Goal: Task Accomplishment & Management: Use online tool/utility

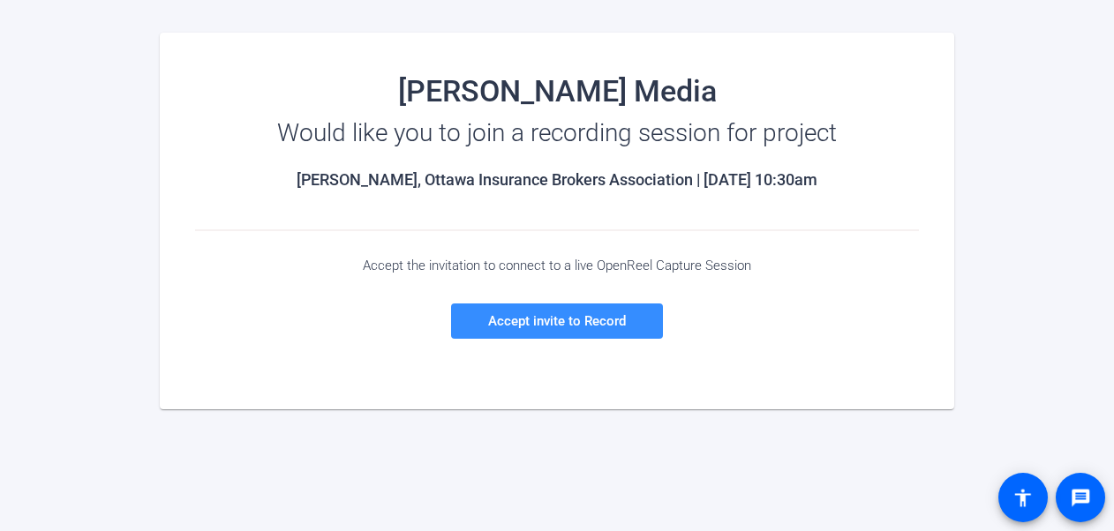
scroll to position [175, 0]
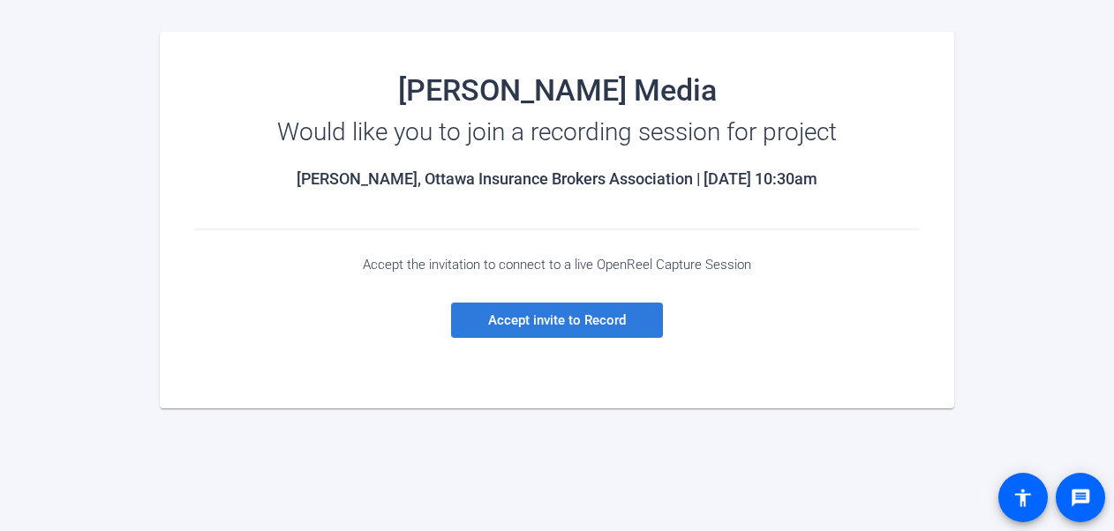
click at [558, 323] on span "Accept invite to Record" at bounding box center [557, 320] width 138 height 16
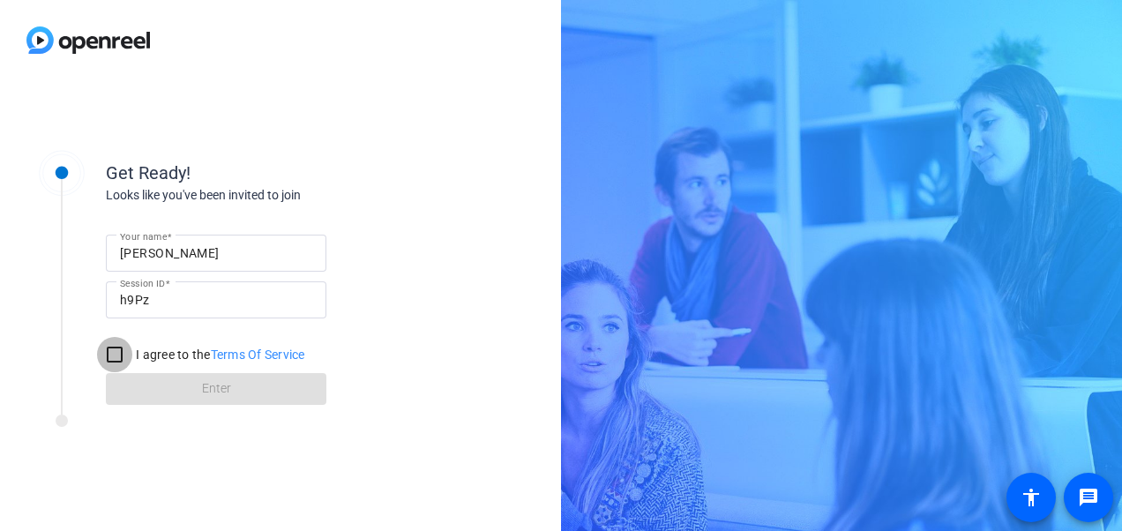
click at [124, 350] on input "I agree to the Terms Of Service" at bounding box center [114, 354] width 35 height 35
checkbox input "true"
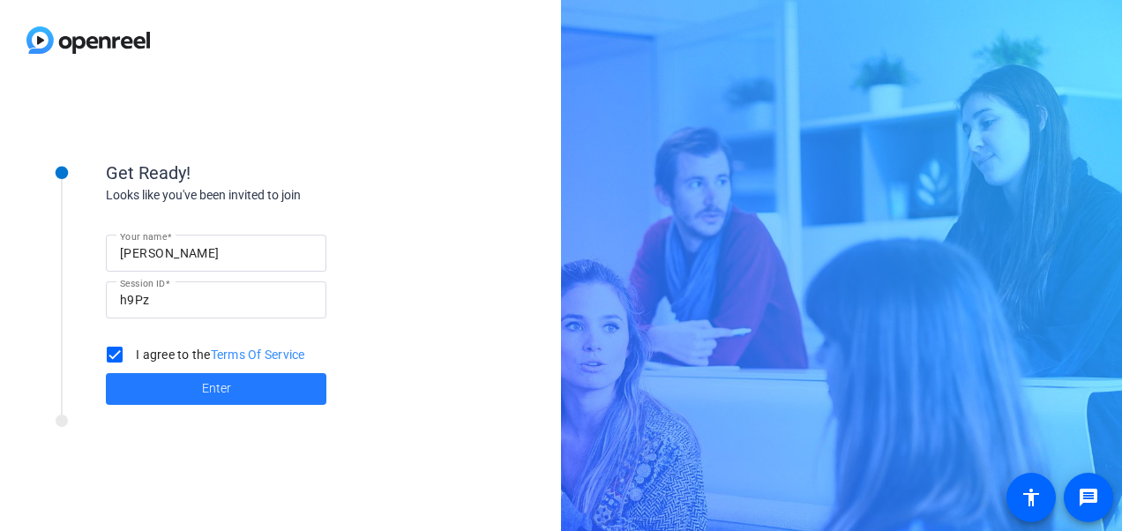
click at [233, 386] on span at bounding box center [216, 389] width 221 height 42
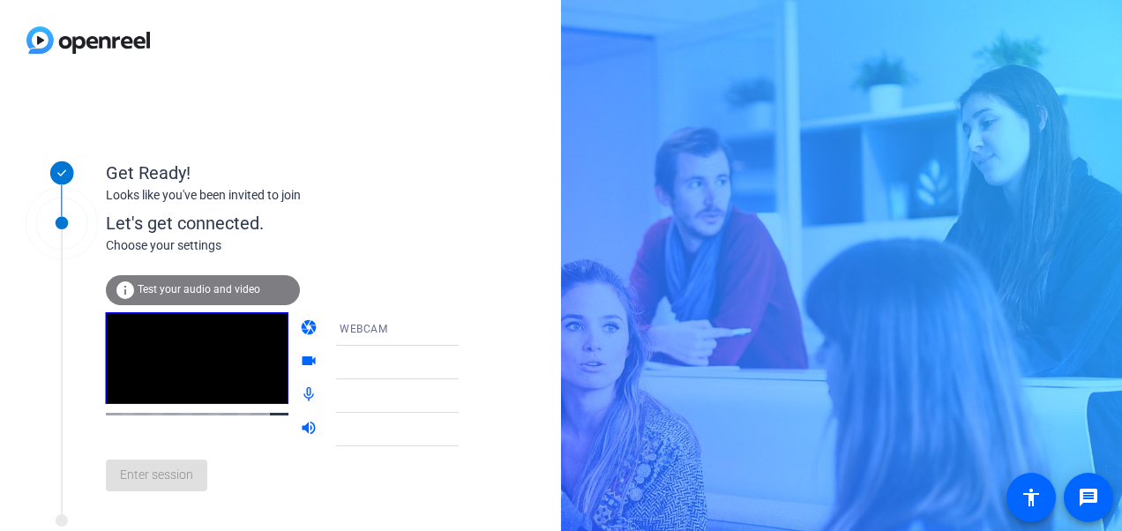
click at [466, 326] on icon at bounding box center [476, 329] width 21 height 21
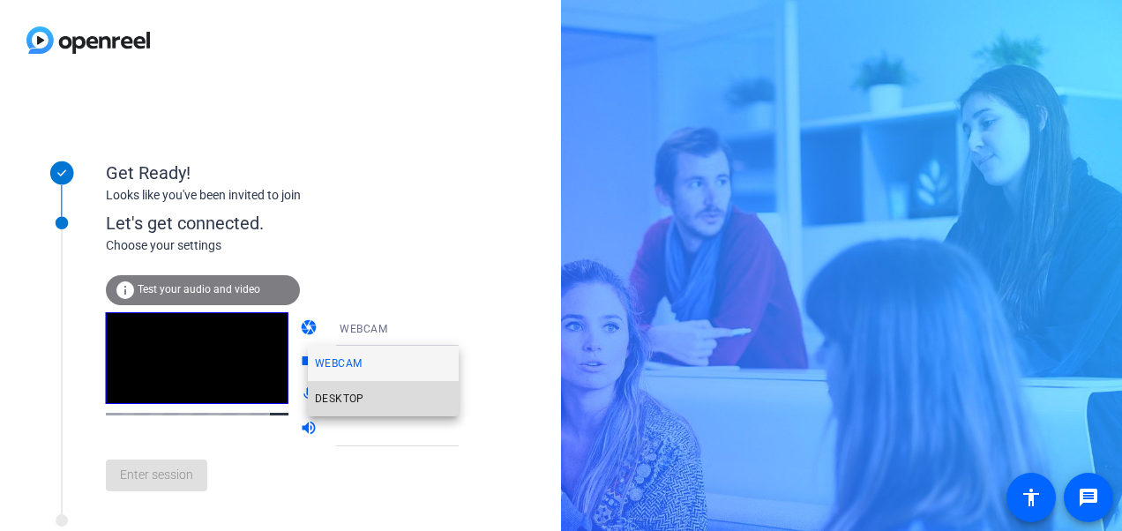
click at [370, 402] on mat-option "DESKTOP" at bounding box center [383, 398] width 151 height 35
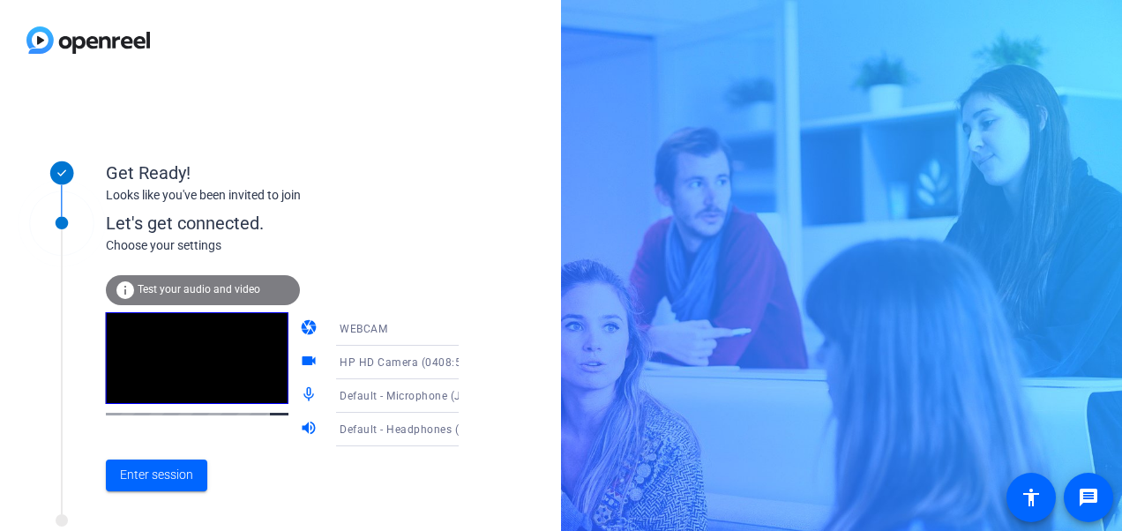
click at [466, 360] on icon at bounding box center [476, 362] width 21 height 21
click at [446, 360] on div at bounding box center [561, 265] width 1122 height 531
click at [466, 398] on icon at bounding box center [476, 396] width 21 height 21
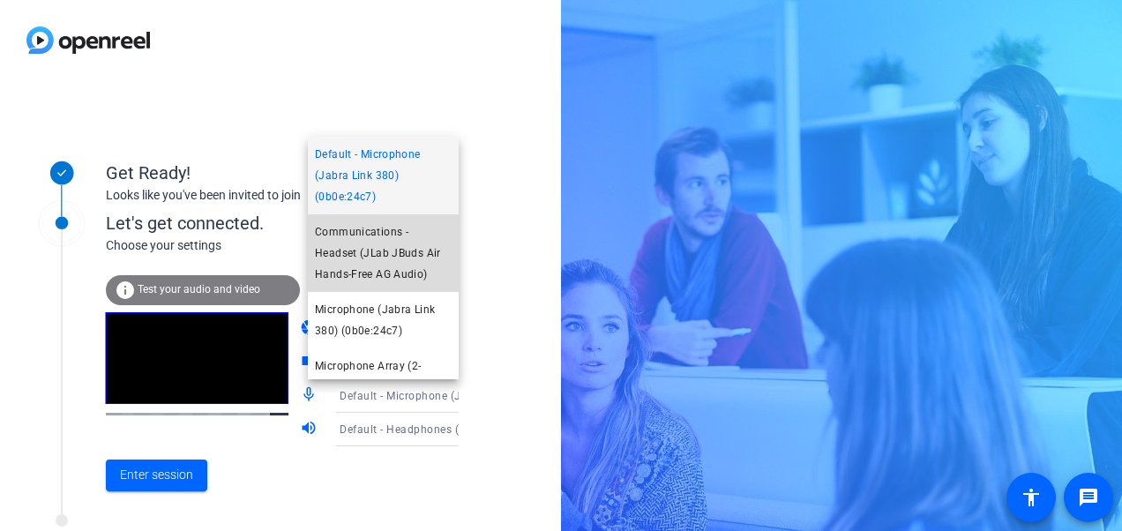
click at [401, 247] on span "Communications - Headset (JLab JBuds Air Hands-Free AG Audio)" at bounding box center [383, 253] width 137 height 64
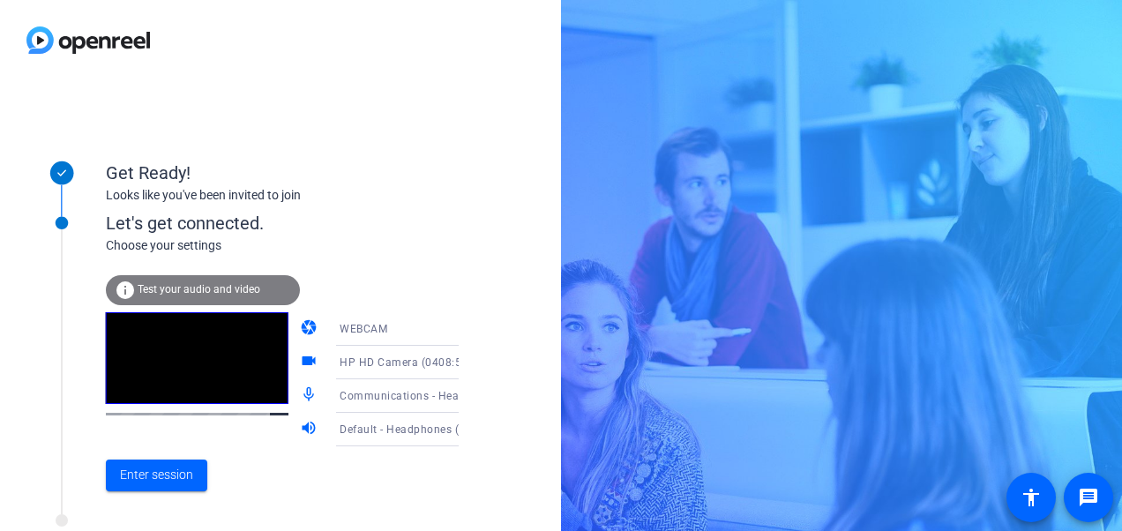
click at [466, 424] on icon at bounding box center [476, 429] width 21 height 21
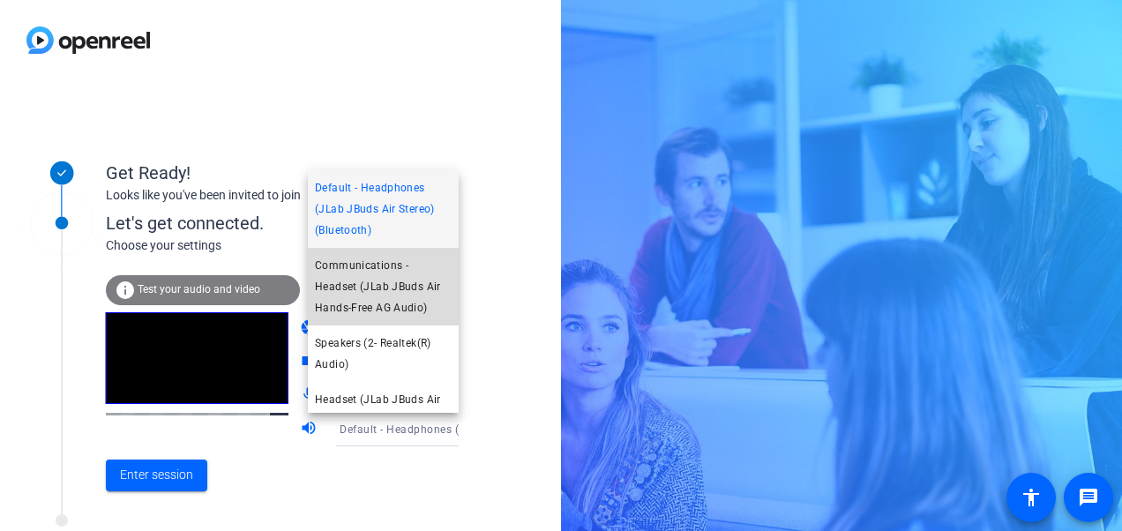
click at [401, 274] on span "Communications - Headset (JLab JBuds Air Hands-Free AG Audio)" at bounding box center [383, 287] width 137 height 64
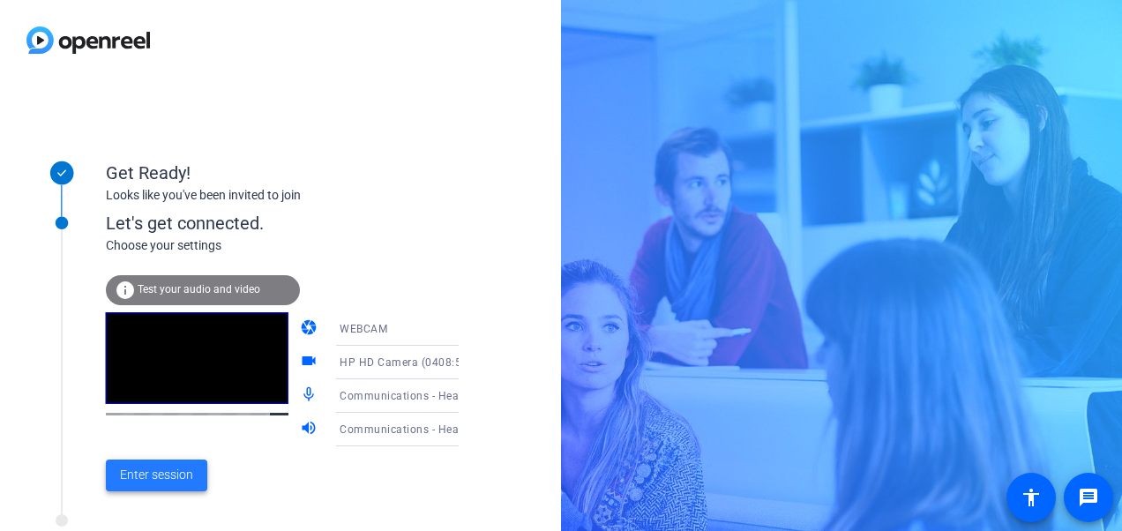
click at [161, 474] on span "Enter session" at bounding box center [156, 475] width 73 height 19
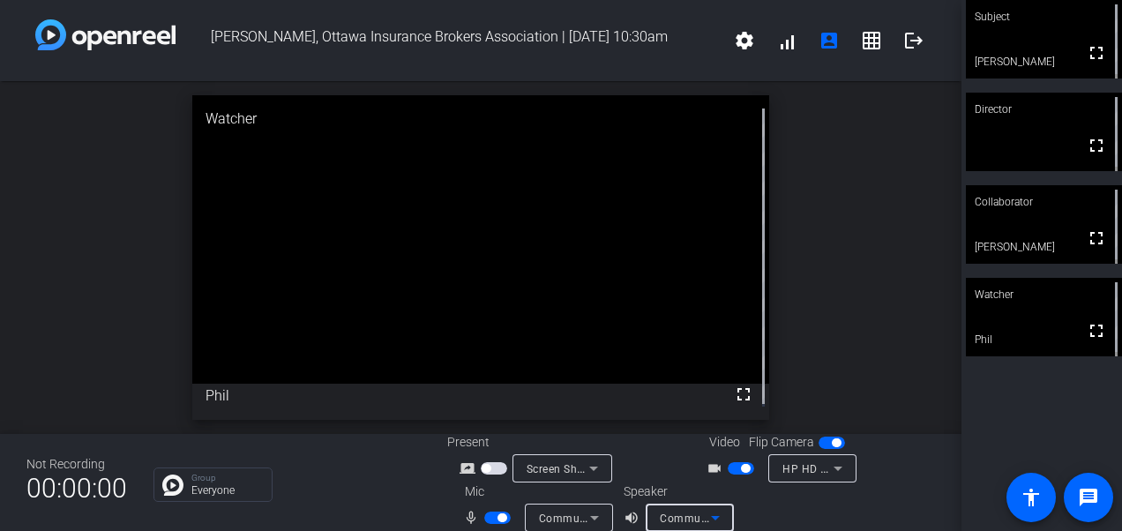
click at [672, 508] on div "Communications - Headset (JLab JBuds Air Hands-Free AG Audio)" at bounding box center [685, 518] width 51 height 22
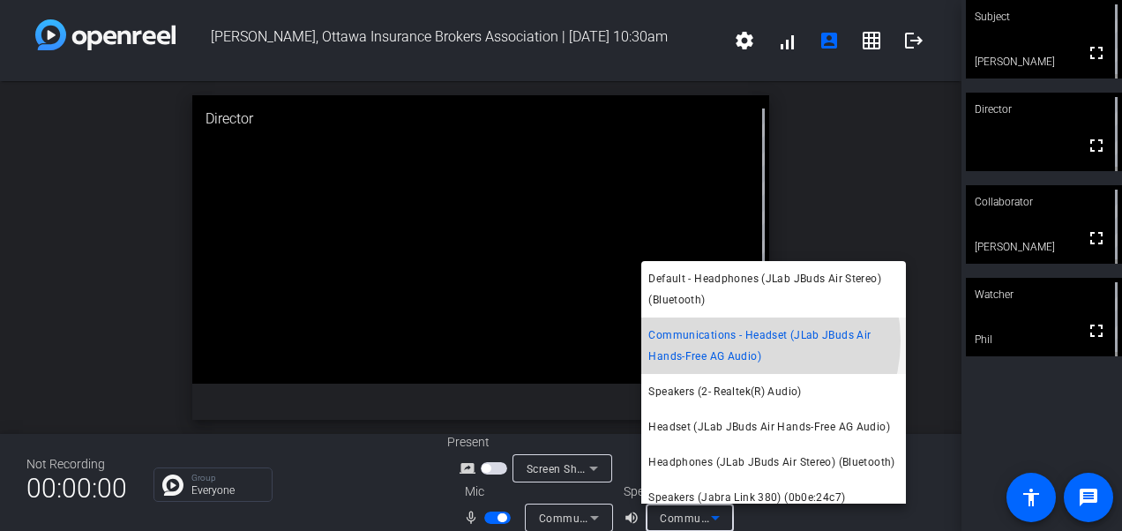
click at [741, 341] on span "Communications - Headset (JLab JBuds Air Hands-Free AG Audio)" at bounding box center [774, 346] width 251 height 42
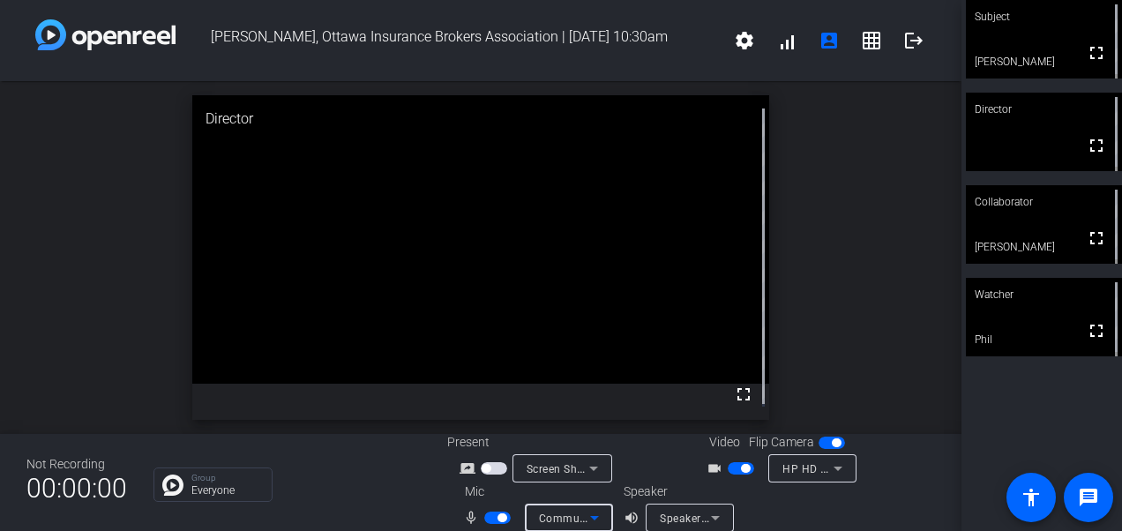
click at [590, 513] on icon at bounding box center [594, 517] width 21 height 21
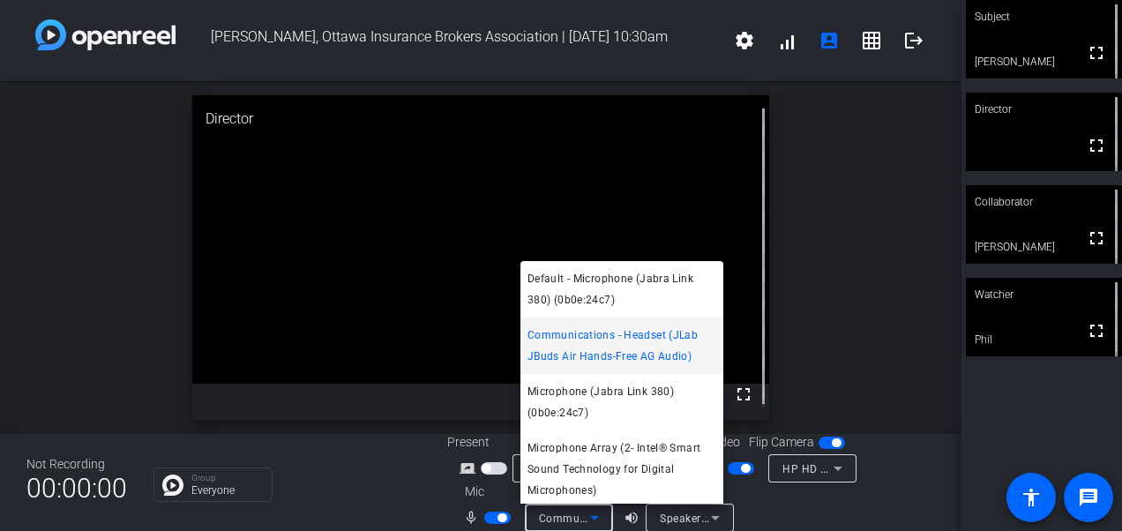
click at [787, 499] on div at bounding box center [561, 265] width 1122 height 531
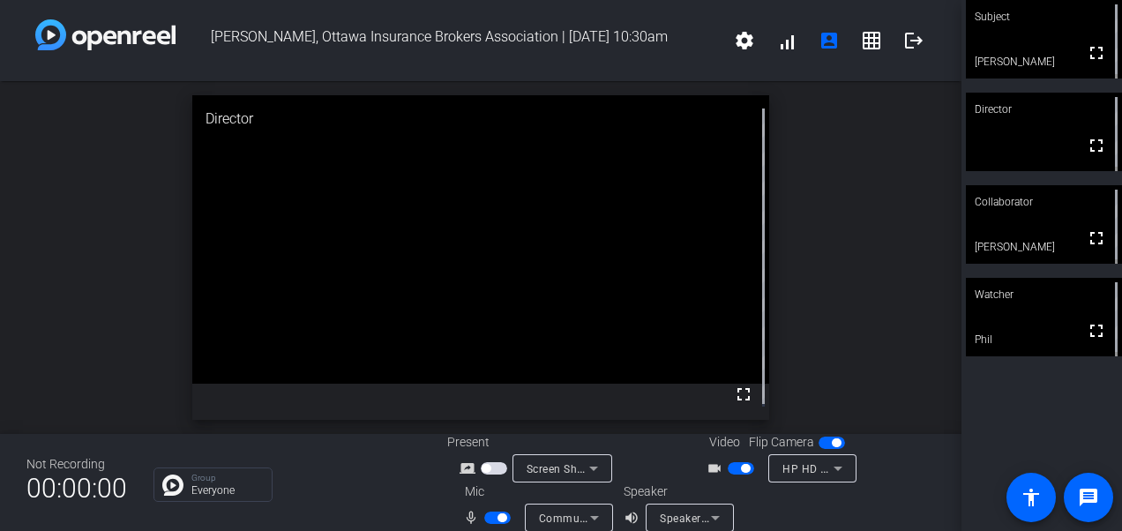
click at [829, 499] on div at bounding box center [813, 492] width 88 height 19
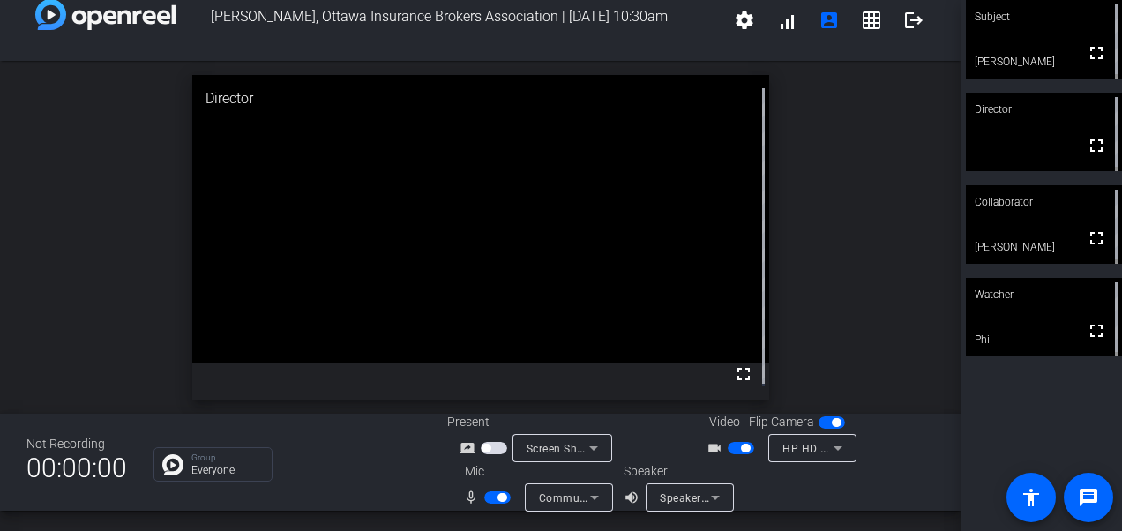
scroll to position [20, 0]
click at [719, 501] on icon at bounding box center [715, 497] width 21 height 21
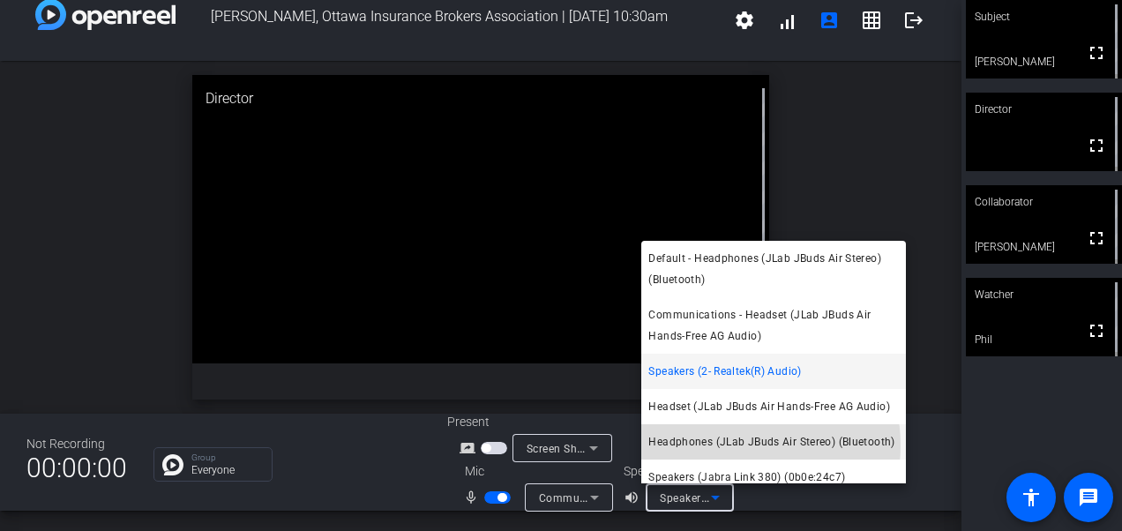
click at [720, 446] on span "Headphones (JLab JBuds Air Stereo) (Bluetooth)" at bounding box center [772, 441] width 246 height 21
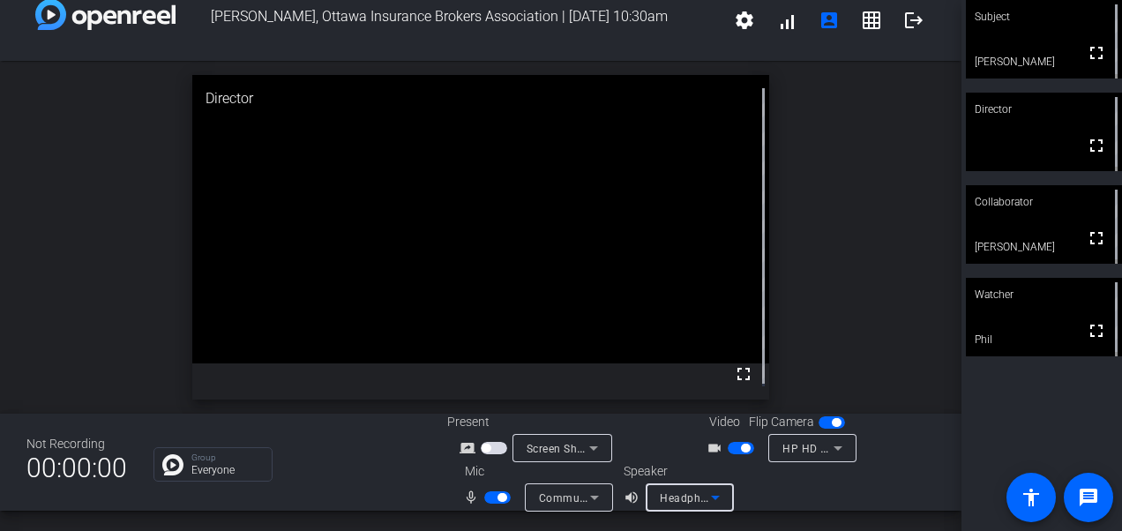
click at [692, 505] on div "Headphones (JLab JBuds Air Stereo) (Bluetooth)" at bounding box center [685, 498] width 51 height 22
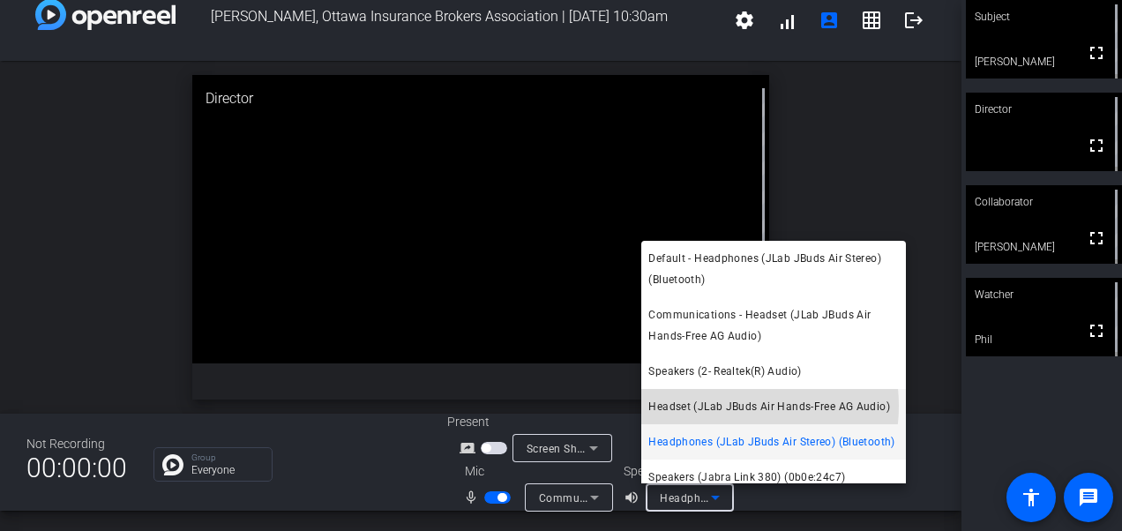
click at [732, 406] on span "Headset (JLab JBuds Air Hands-Free AG Audio)" at bounding box center [770, 406] width 242 height 21
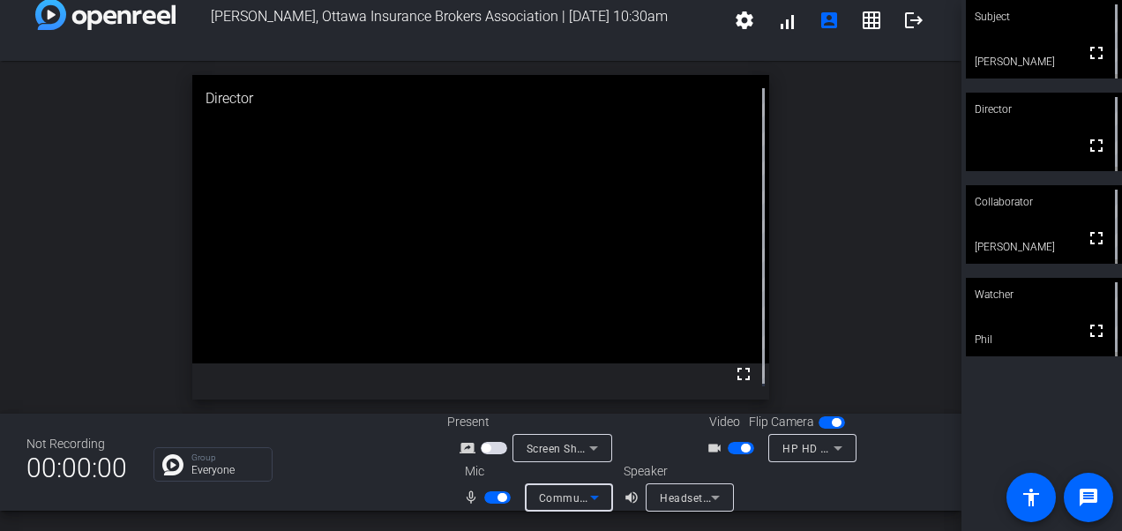
click at [592, 496] on icon at bounding box center [594, 498] width 9 height 4
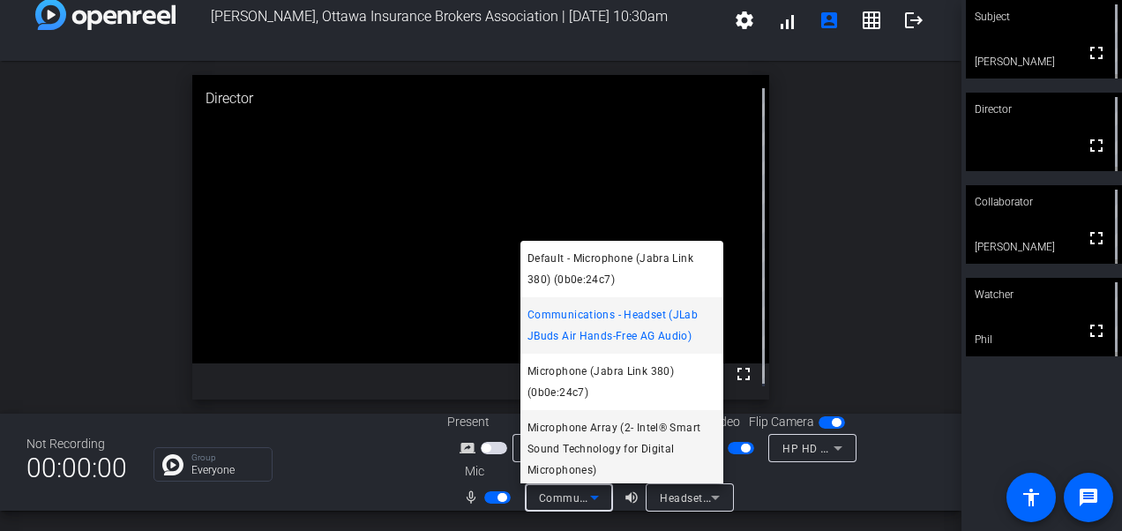
scroll to position [60, 0]
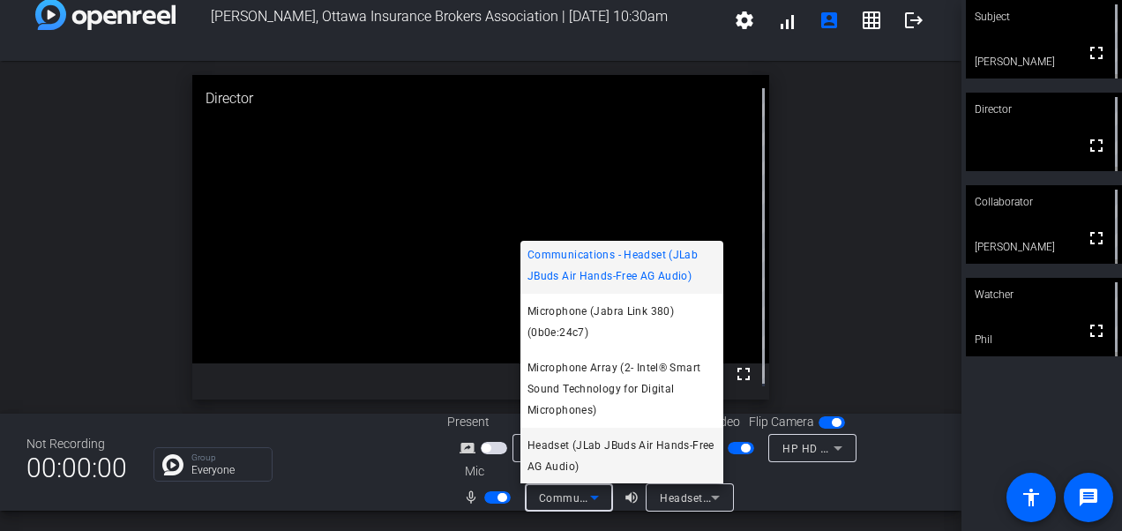
click at [591, 449] on span "Headset (JLab JBuds Air Hands-Free AG Audio)" at bounding box center [622, 456] width 189 height 42
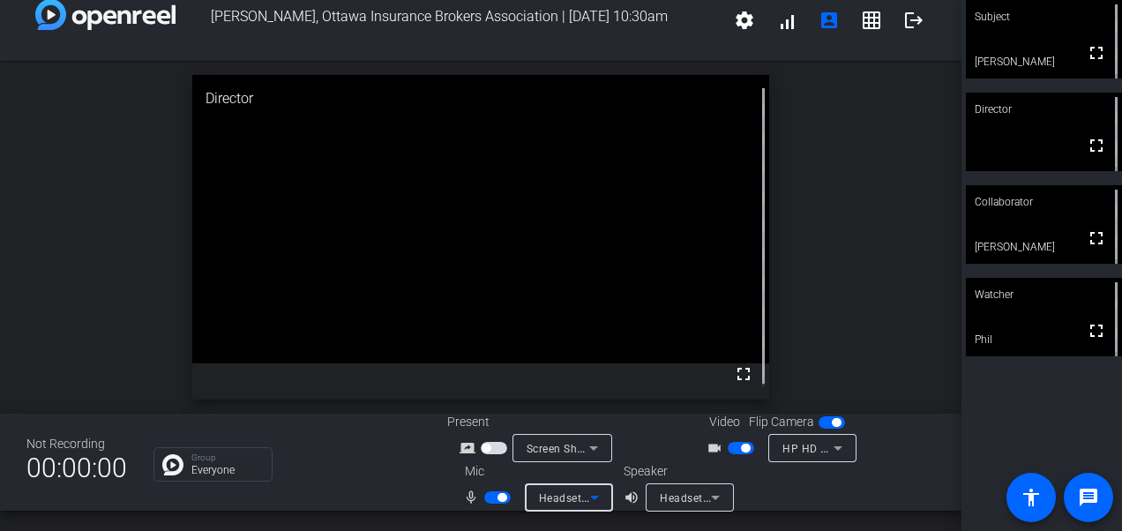
click at [799, 498] on div at bounding box center [858, 486] width 156 height 49
click at [711, 496] on icon at bounding box center [715, 498] width 9 height 4
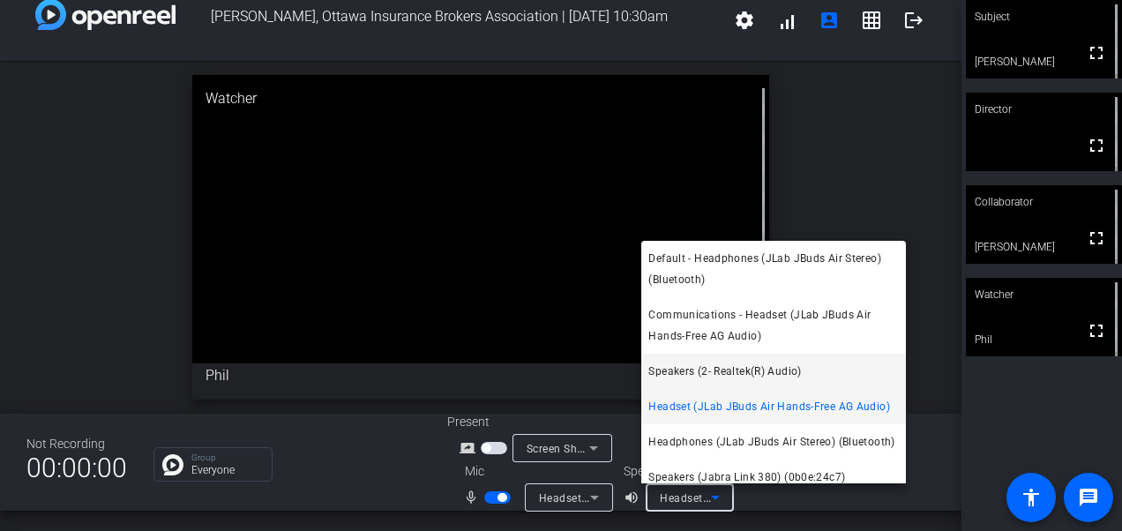
click at [750, 371] on span "Speakers (2- Realtek(R) Audio)" at bounding box center [725, 371] width 153 height 21
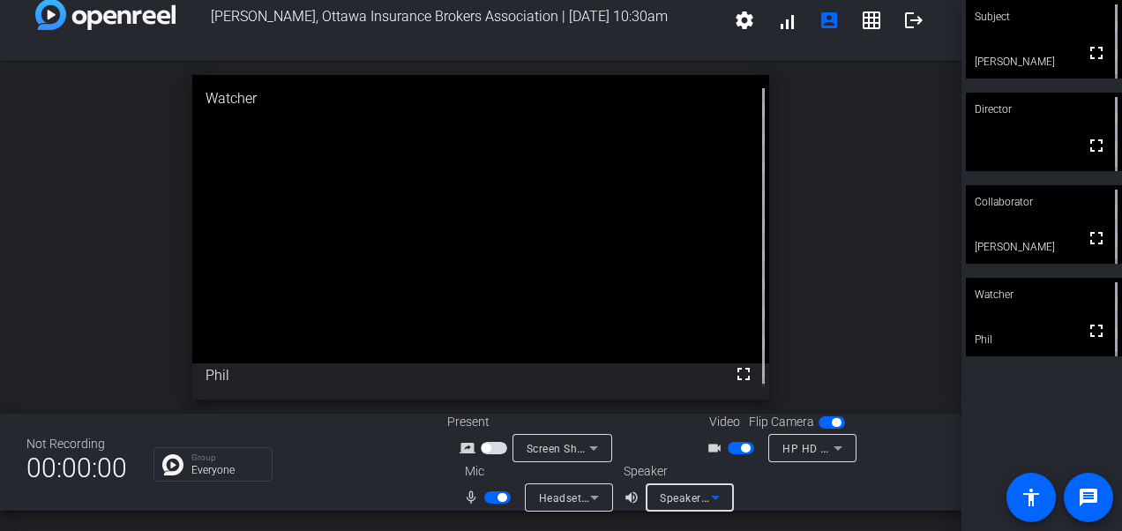
click at [682, 498] on span "Speakers (2- Realtek(R) Audio)" at bounding box center [738, 498] width 156 height 14
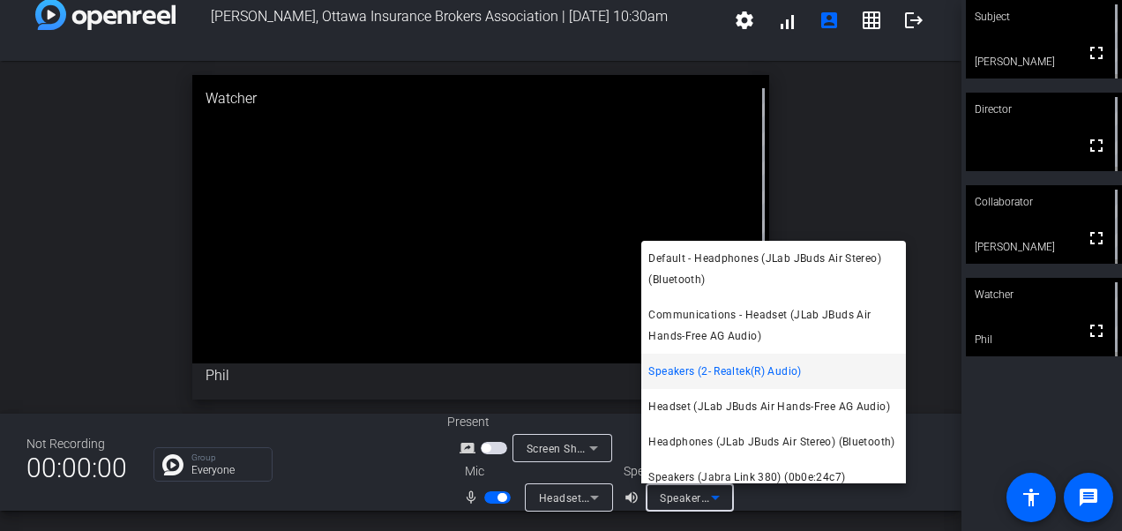
click at [791, 501] on div at bounding box center [561, 265] width 1122 height 531
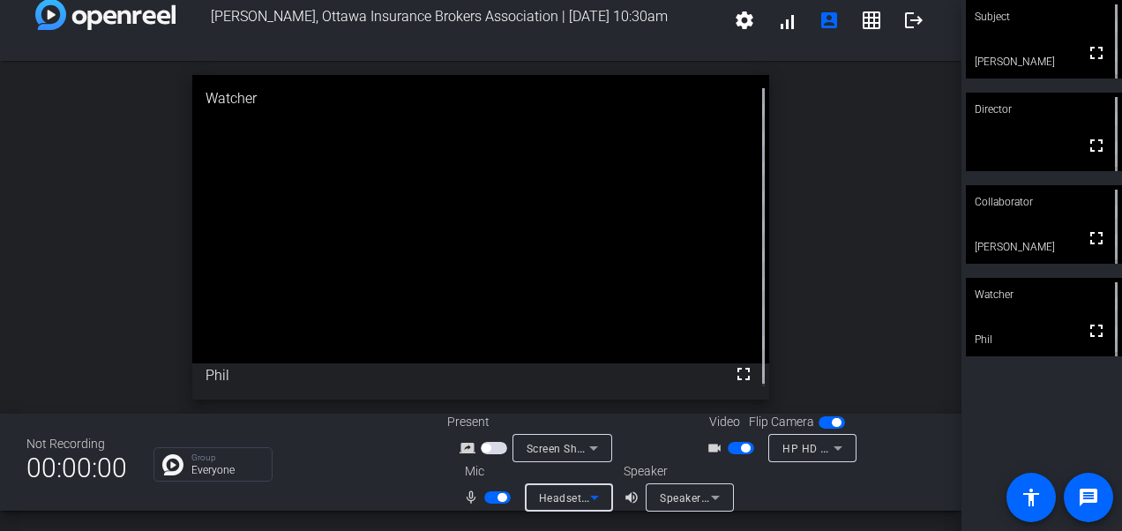
click at [587, 498] on icon at bounding box center [594, 497] width 21 height 21
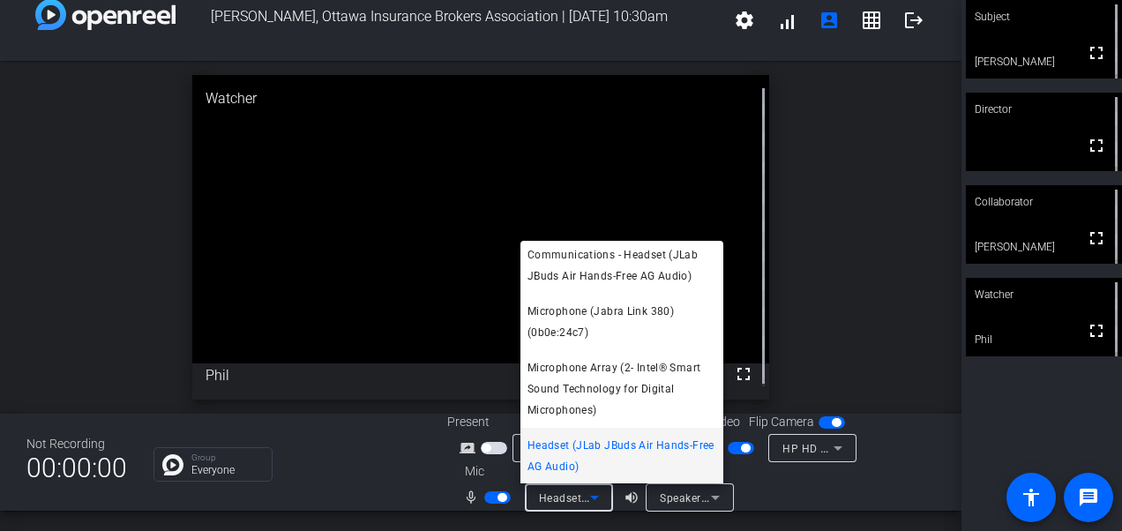
click at [780, 485] on div at bounding box center [561, 265] width 1122 height 531
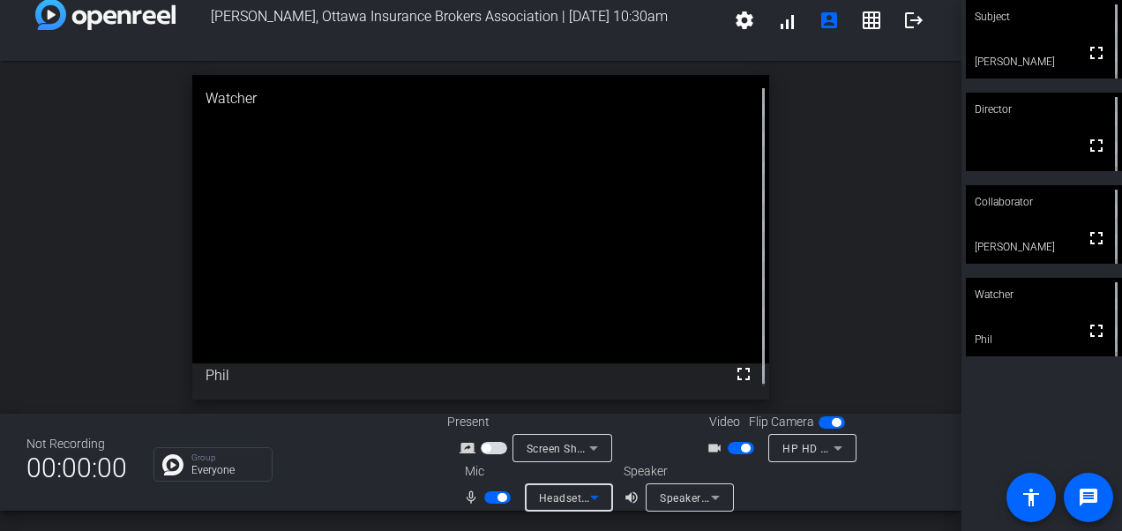
click at [596, 494] on icon at bounding box center [594, 497] width 21 height 21
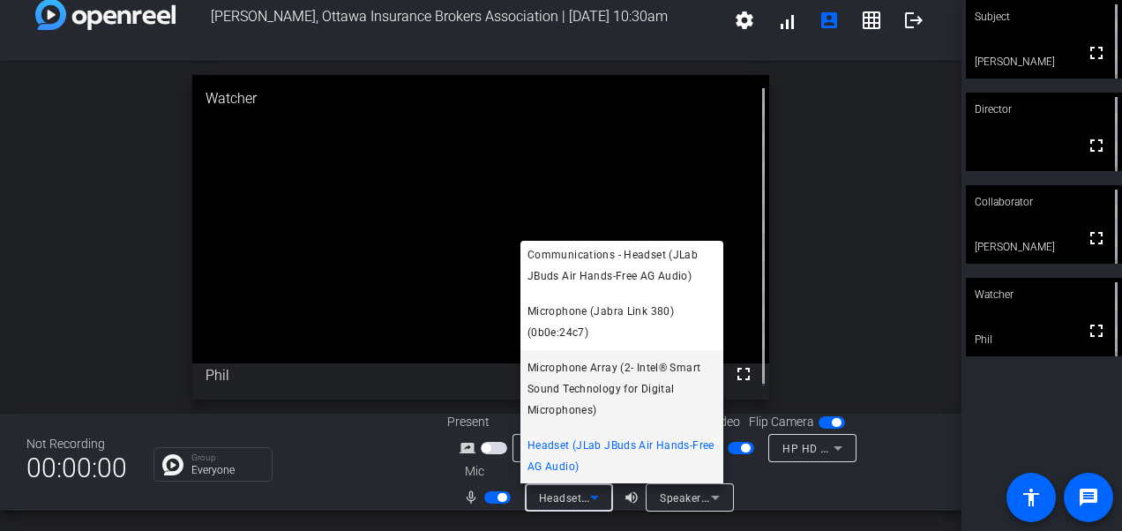
scroll to position [0, 0]
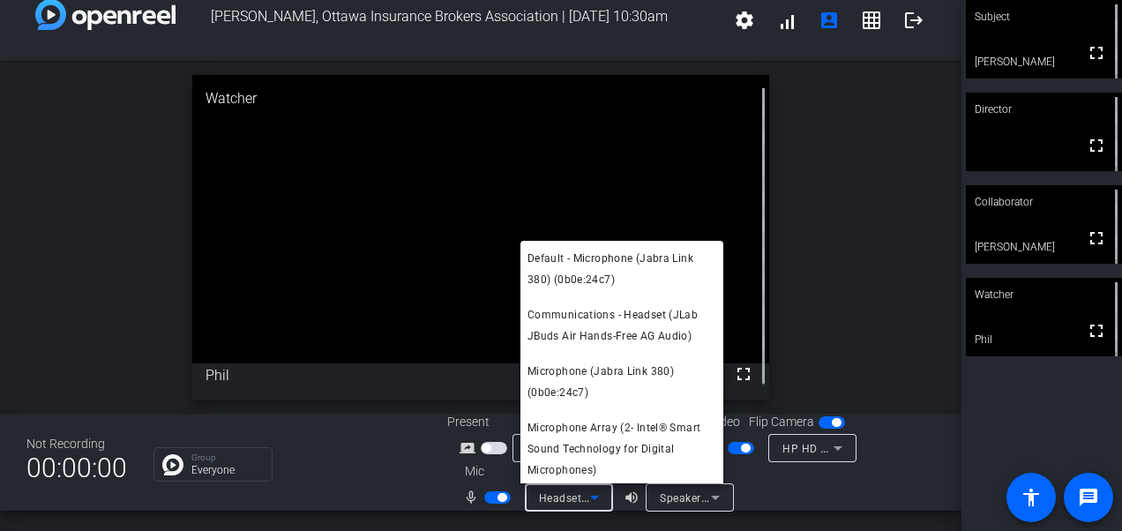
click at [880, 249] on div at bounding box center [561, 265] width 1122 height 531
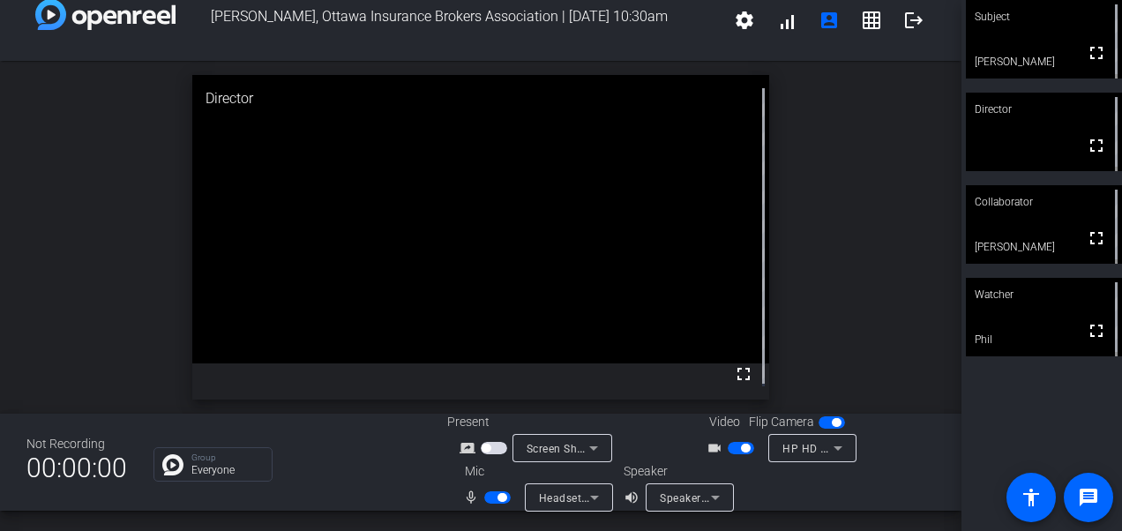
click at [877, 281] on div "open_in_new Director fullscreen" at bounding box center [481, 237] width 962 height 353
click at [863, 262] on div "open_in_new Watcher fullscreen Phil" at bounding box center [481, 237] width 962 height 353
click at [867, 187] on div "open_in_new Watcher fullscreen Phil" at bounding box center [481, 237] width 962 height 353
